Goal: Task Accomplishment & Management: Manage account settings

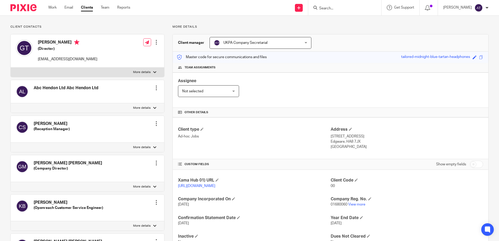
scroll to position [78, 0]
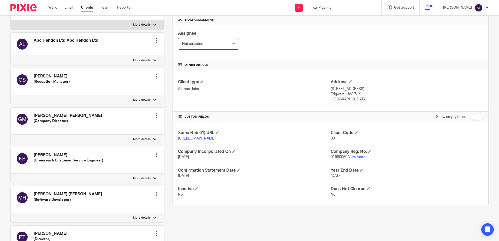
click at [339, 159] on span "01680060" at bounding box center [339, 157] width 17 height 4
copy p "01680060"
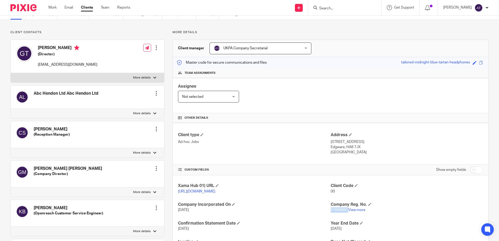
scroll to position [0, 0]
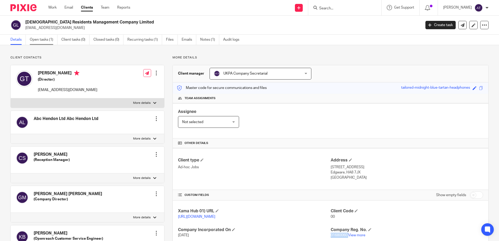
click at [51, 43] on link "Open tasks (1)" at bounding box center [44, 40] width 28 height 10
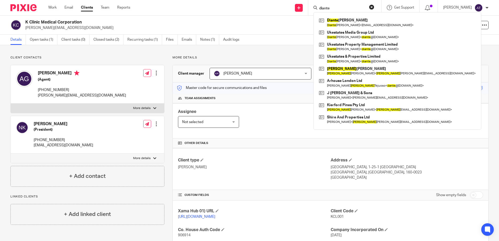
click at [337, 8] on input "diante" at bounding box center [342, 8] width 47 height 5
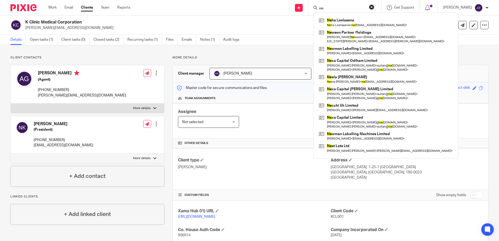
type input "n"
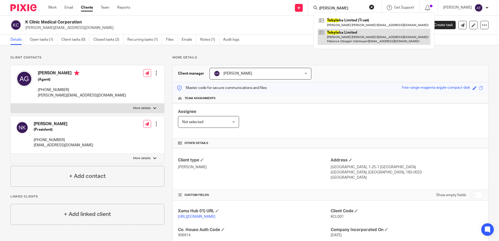
type input "toby lo"
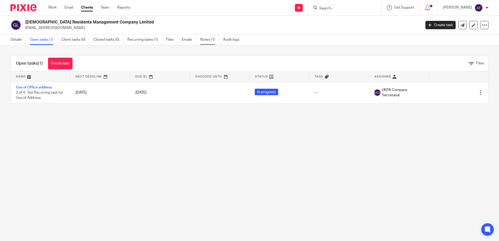
click at [211, 42] on link "Notes (1)" at bounding box center [209, 40] width 19 height 10
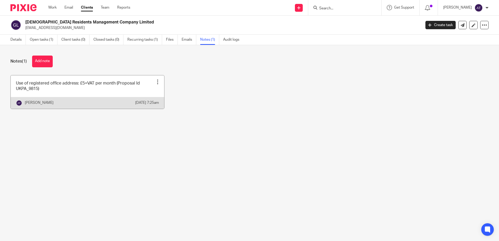
click at [105, 91] on link at bounding box center [87, 91] width 153 height 33
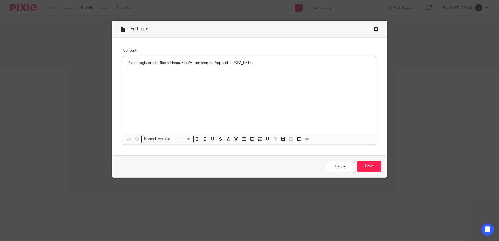
click at [256, 62] on p "Use of registered office address: £5+VAT per month (Proposal Id UKPA_9815)" at bounding box center [249, 62] width 244 height 5
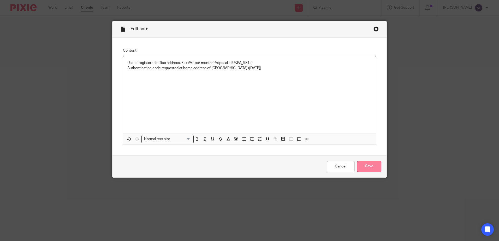
click at [371, 165] on input "Save" at bounding box center [369, 166] width 24 height 11
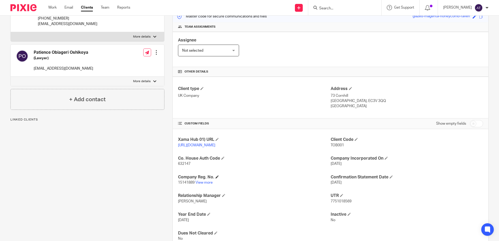
scroll to position [78, 0]
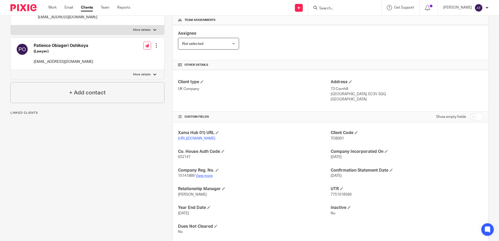
click at [209, 178] on link "View more" at bounding box center [204, 176] width 17 height 4
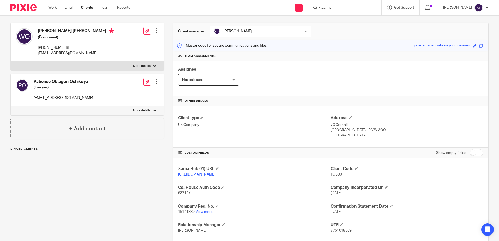
scroll to position [0, 0]
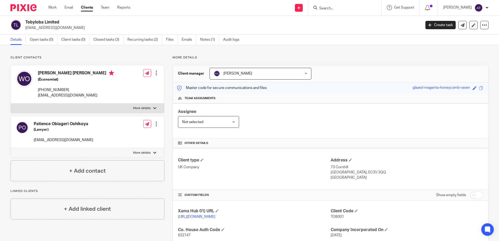
drag, startPoint x: 70, startPoint y: 29, endPoint x: 26, endPoint y: 33, distance: 44.6
click at [26, 33] on div "Tobyloba Limited [EMAIL_ADDRESS][DOMAIN_NAME] Create task Update from Companies…" at bounding box center [249, 25] width 499 height 19
copy p "[EMAIL_ADDRESS][DOMAIN_NAME]"
click at [335, 5] on form at bounding box center [347, 7] width 56 height 7
click at [337, 7] on input "Search" at bounding box center [342, 8] width 47 height 5
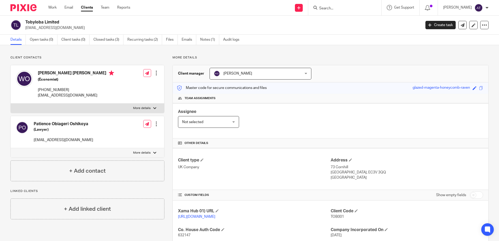
paste input "nextnomics@gmail.com"
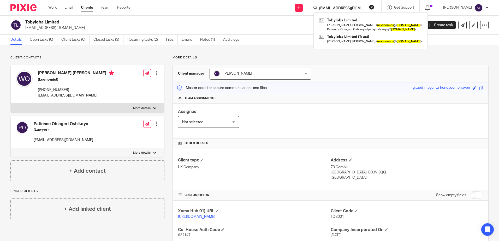
type input "nextnomics@gmail.com"
click at [277, 23] on h2 "Tobyloba Limited" at bounding box center [182, 22] width 314 height 5
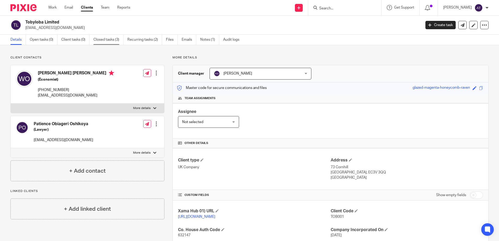
click at [106, 39] on link "Closed tasks (3)" at bounding box center [108, 40] width 30 height 10
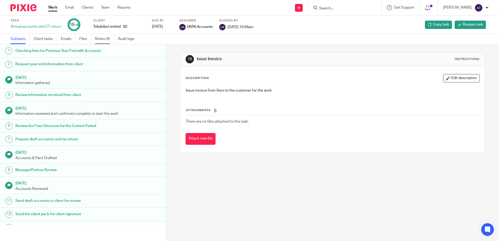
click at [102, 40] on link "Notes (4)" at bounding box center [104, 39] width 19 height 10
